Goal: Task Accomplishment & Management: Use online tool/utility

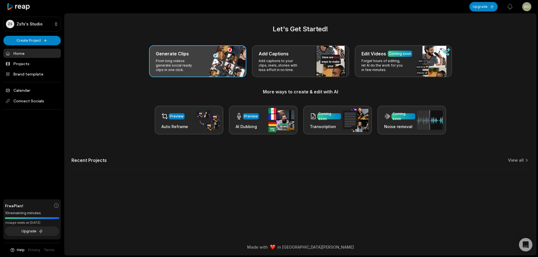
click at [213, 71] on div "Generate Clips From long videos generate social ready clips in one click." at bounding box center [197, 61] width 97 height 32
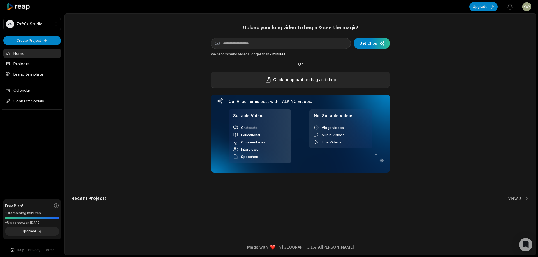
click at [281, 82] on span "Click to upload" at bounding box center [288, 79] width 30 height 7
click at [0, 0] on input "Click to upload" at bounding box center [0, 0] width 0 height 0
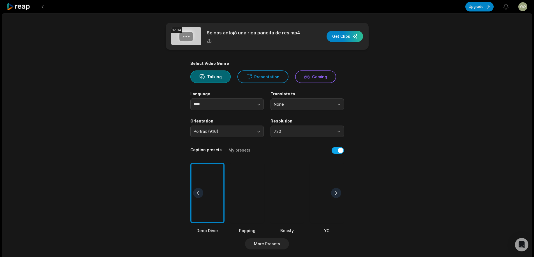
click at [283, 200] on div at bounding box center [287, 193] width 34 height 61
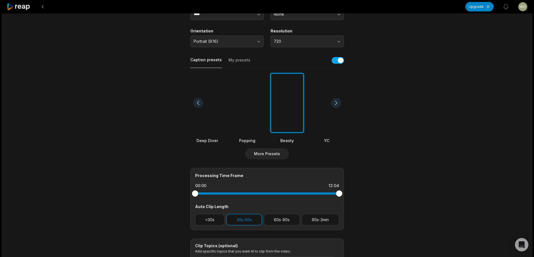
scroll to position [146, 0]
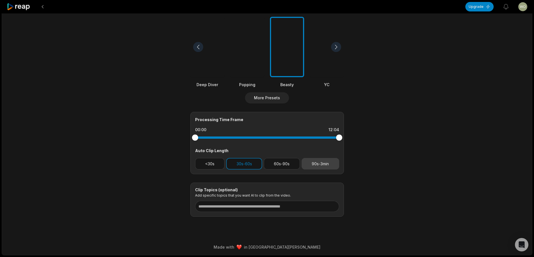
click at [315, 167] on button "90s-3min" at bounding box center [320, 163] width 38 height 11
click at [244, 162] on button "30s-60s" at bounding box center [244, 163] width 36 height 11
drag, startPoint x: 337, startPoint y: 138, endPoint x: 314, endPoint y: 132, distance: 23.8
click at [314, 133] on div at bounding box center [267, 138] width 144 height 10
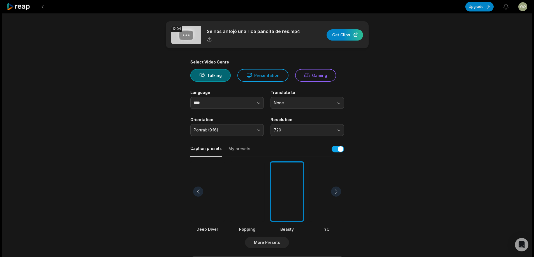
scroll to position [0, 0]
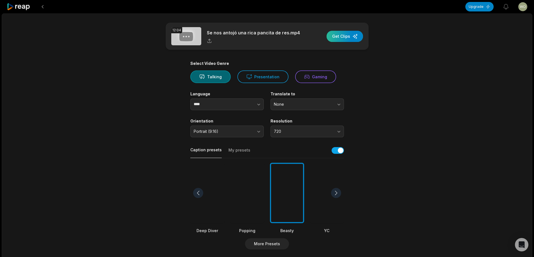
click at [346, 34] on div "button" at bounding box center [344, 36] width 36 height 11
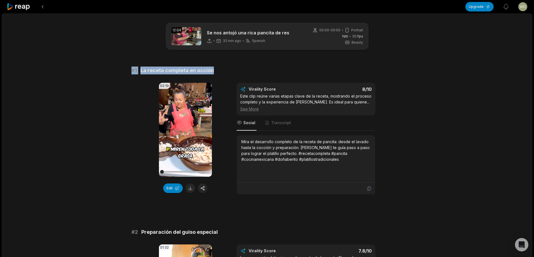
drag, startPoint x: 124, startPoint y: 69, endPoint x: 252, endPoint y: 70, distance: 128.3
copy div "# 1 La receta completa en acción"
click at [188, 192] on button at bounding box center [190, 189] width 10 height 10
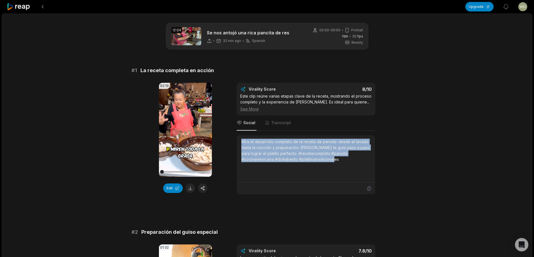
drag, startPoint x: 240, startPoint y: 141, endPoint x: 376, endPoint y: 168, distance: 138.0
click at [376, 168] on div "02:19 Your browser does not support mp4 format. Edit Virality Score 8 /10 Este …" at bounding box center [266, 139] width 271 height 112
copy div "Mira el desarrollo completo de la receta de pancita: desde el lavado hasta la c…"
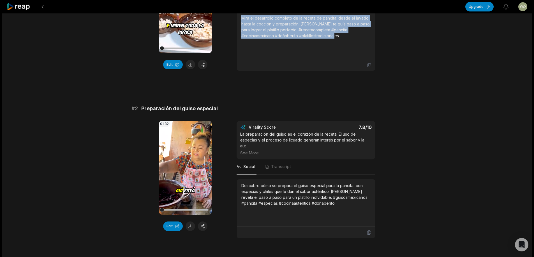
scroll to position [140, 0]
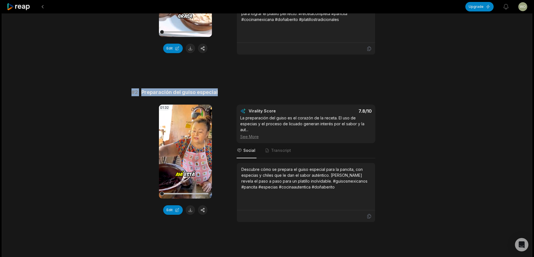
drag, startPoint x: 132, startPoint y: 92, endPoint x: 262, endPoint y: 87, distance: 129.5
copy div "# 2 Preparación del guiso especial"
click at [190, 208] on button at bounding box center [190, 211] width 10 height 10
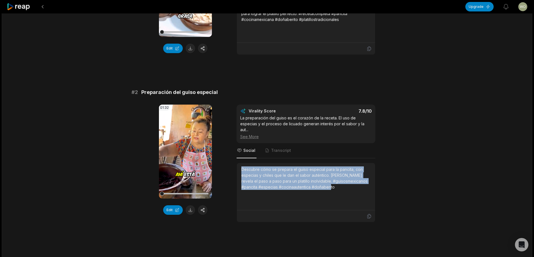
drag, startPoint x: 242, startPoint y: 164, endPoint x: 321, endPoint y: 182, distance: 81.6
click at [321, 182] on div "Descubre cómo se prepara el guiso especial para la pancita, con especias y chil…" at bounding box center [305, 179] width 129 height 24
copy div "Descubre cómo se prepara el guiso especial para la pancita, con especias y chil…"
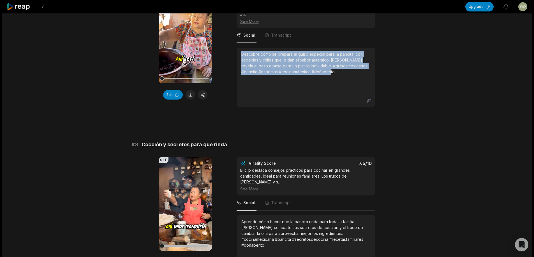
scroll to position [280, 0]
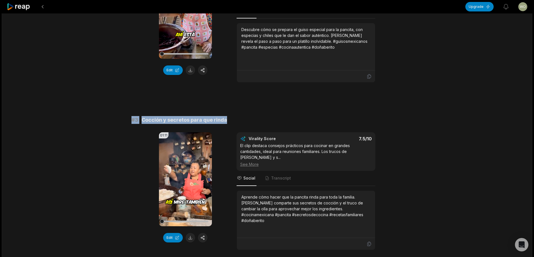
drag, startPoint x: 129, startPoint y: 113, endPoint x: 251, endPoint y: 115, distance: 121.8
copy div "# 3 Cocción y secretos para que rinda"
click at [192, 233] on button at bounding box center [190, 238] width 10 height 10
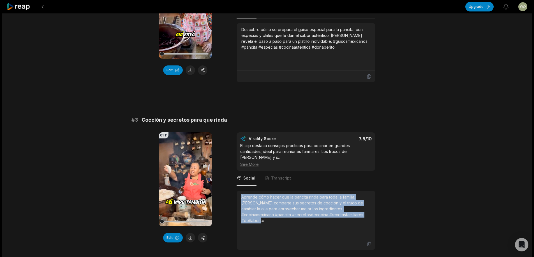
drag, startPoint x: 242, startPoint y: 191, endPoint x: 353, endPoint y: 213, distance: 112.7
click at [354, 213] on div "Aprende cómo hacer que la pancita rinda para toda la familia. [PERSON_NAME] com…" at bounding box center [305, 214] width 129 height 40
copy div "Aprende cómo hacer que la pancita rinda para toda la familia. [PERSON_NAME] com…"
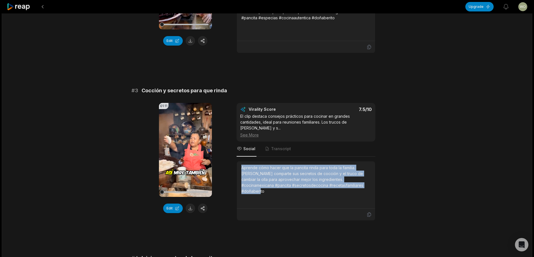
scroll to position [448, 0]
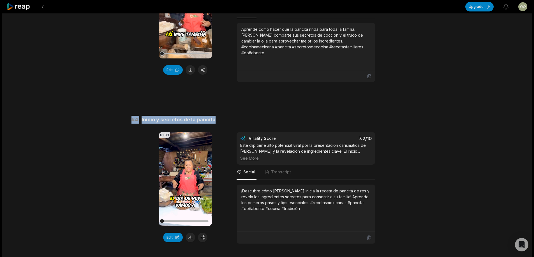
drag, startPoint x: 148, startPoint y: 114, endPoint x: 258, endPoint y: 100, distance: 110.7
click at [258, 100] on div "12:04 Se nos antojó una rica pancita de res 32 min ago Spanish es 00:00 - 09:59…" at bounding box center [267, 251] width 530 height 1373
copy div "# 4 Inicio y secretos de la pancita"
click at [190, 233] on button at bounding box center [190, 238] width 10 height 10
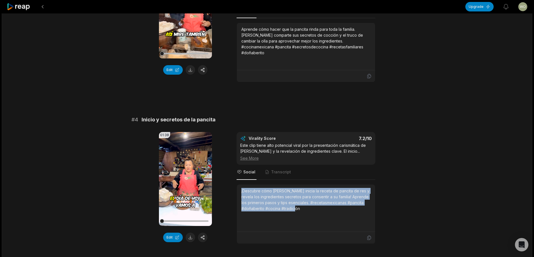
drag, startPoint x: 240, startPoint y: 185, endPoint x: 340, endPoint y: 207, distance: 102.3
click at [340, 207] on div "¡Descubre cómo [PERSON_NAME] inicia la receta de pancita de res y revela los in…" at bounding box center [306, 208] width 138 height 47
copy div "¡Descubre cómo [PERSON_NAME] inicia la receta de pancita de res y revela los in…"
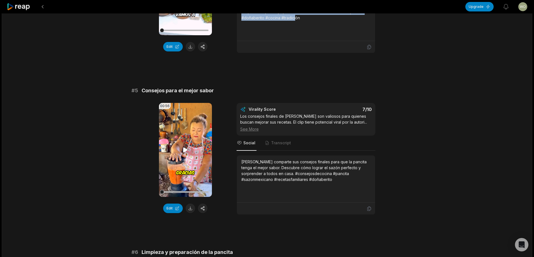
scroll to position [644, 0]
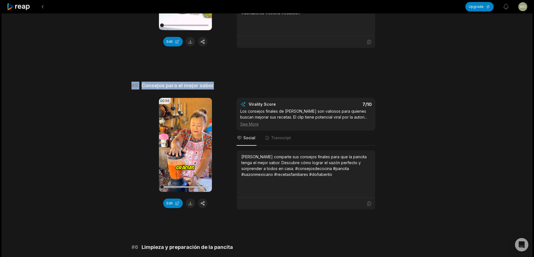
drag, startPoint x: 130, startPoint y: 79, endPoint x: 264, endPoint y: 66, distance: 134.4
click at [264, 66] on div "12:04 Se nos antojó una rica pancita de res 32 min ago Spanish es 00:00 - 09:59…" at bounding box center [267, 55] width 530 height 1373
copy div "# 5 Consejos para el mejor sabor"
click at [192, 199] on button at bounding box center [190, 204] width 10 height 10
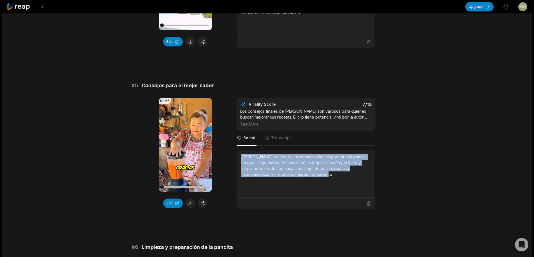
drag, startPoint x: 241, startPoint y: 150, endPoint x: 322, endPoint y: 176, distance: 85.6
click at [322, 176] on div "[PERSON_NAME] comparte sus consejos finales para que la pancita tenga el mejor …" at bounding box center [306, 174] width 138 height 47
copy div "[PERSON_NAME] comparte sus consejos finales para que la pancita tenga el mejor …"
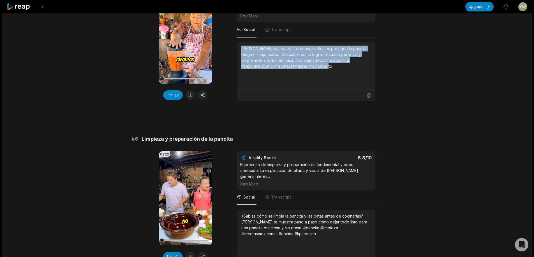
scroll to position [756, 0]
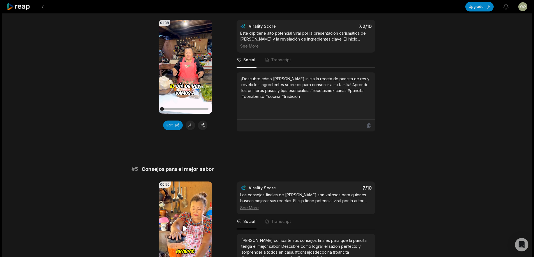
scroll to position [560, 0]
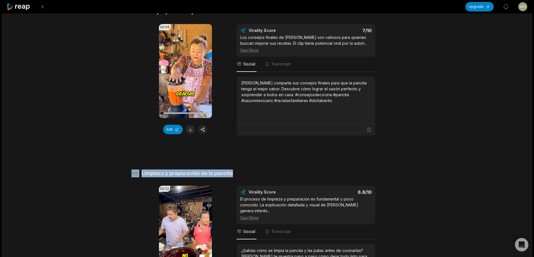
scroll to position [728, 0]
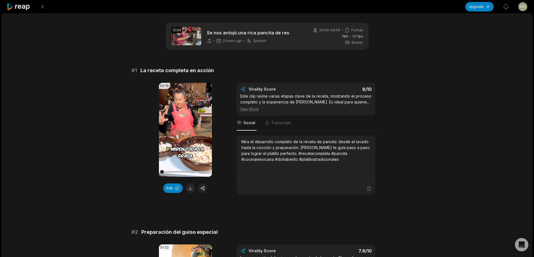
scroll to position [728, 0]
